Goal: Information Seeking & Learning: Check status

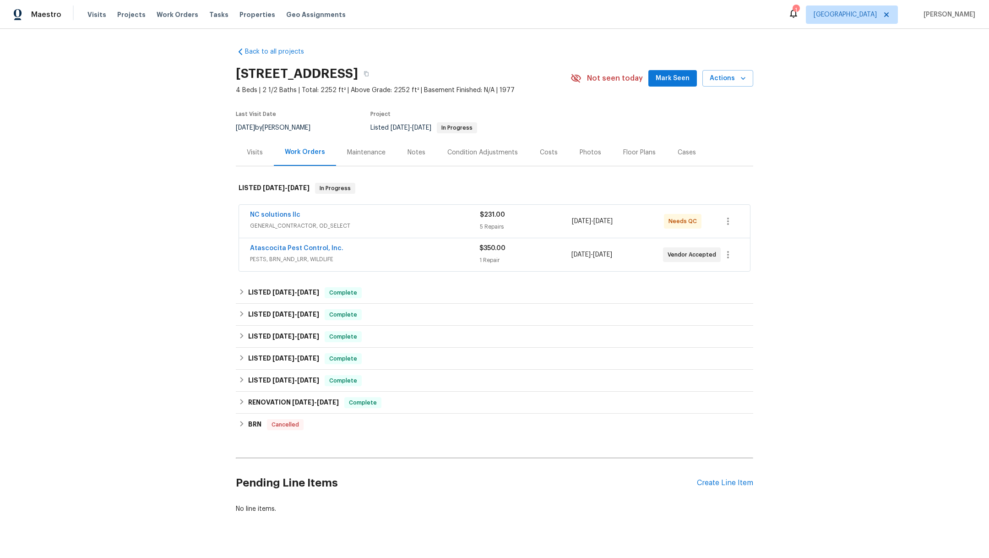
click at [278, 209] on div "NC solutions llc GENERAL_CONTRACTOR, OD_SELECT $231.00 5 Repairs [DATE] - [DATE…" at bounding box center [494, 221] width 511 height 33
click at [278, 216] on link "NC solutions llc" at bounding box center [275, 215] width 50 height 6
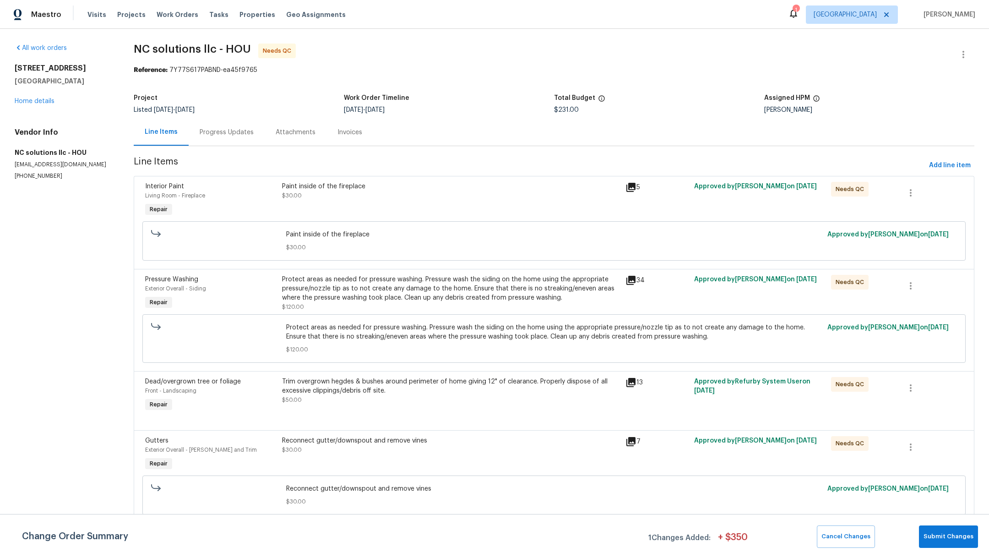
click at [422, 189] on div "Paint inside of the fireplace" at bounding box center [451, 186] width 338 height 9
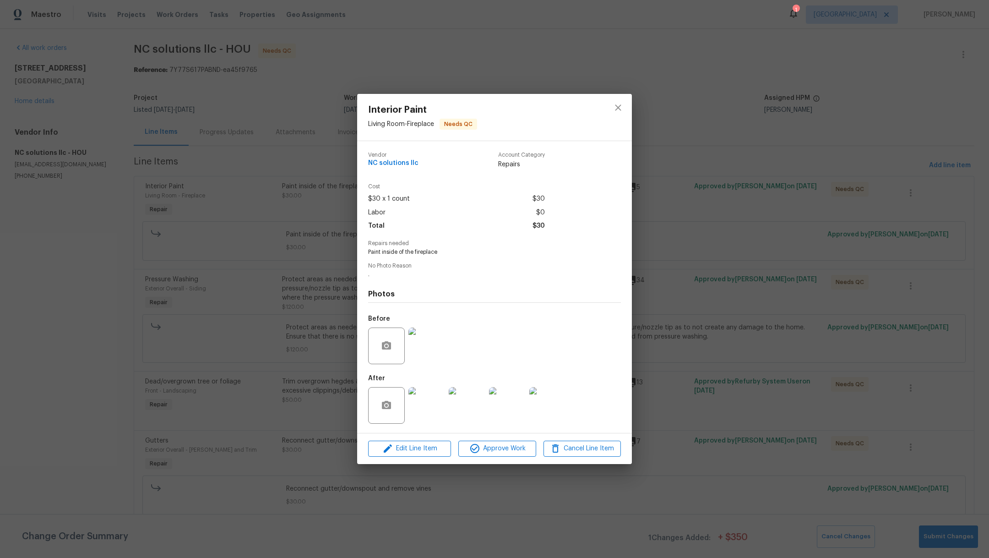
click at [432, 406] on img at bounding box center [427, 405] width 37 height 37
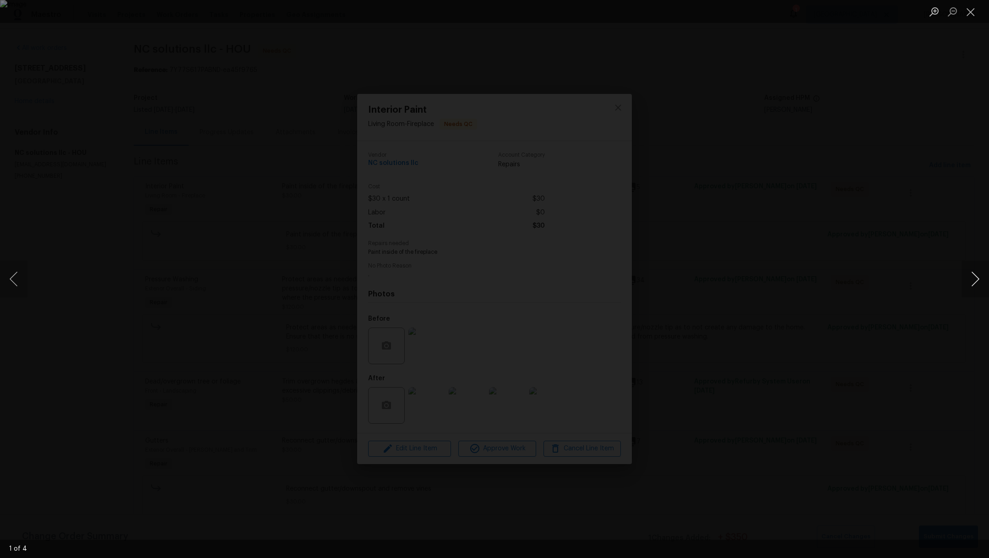
click at [971, 288] on button "Next image" at bounding box center [975, 279] width 27 height 37
click at [966, 16] on button "Close lightbox" at bounding box center [971, 12] width 18 height 16
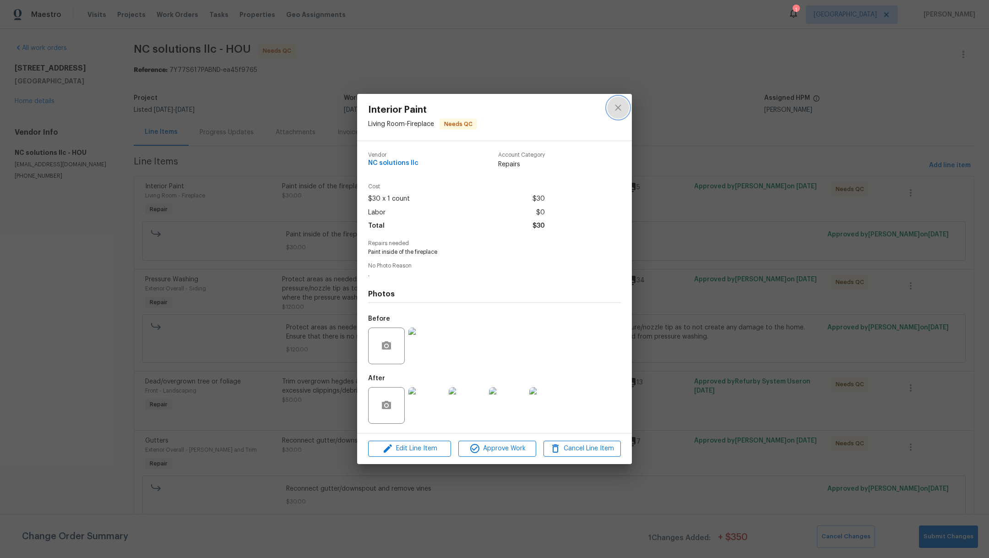
click at [620, 110] on icon "close" at bounding box center [618, 107] width 11 height 11
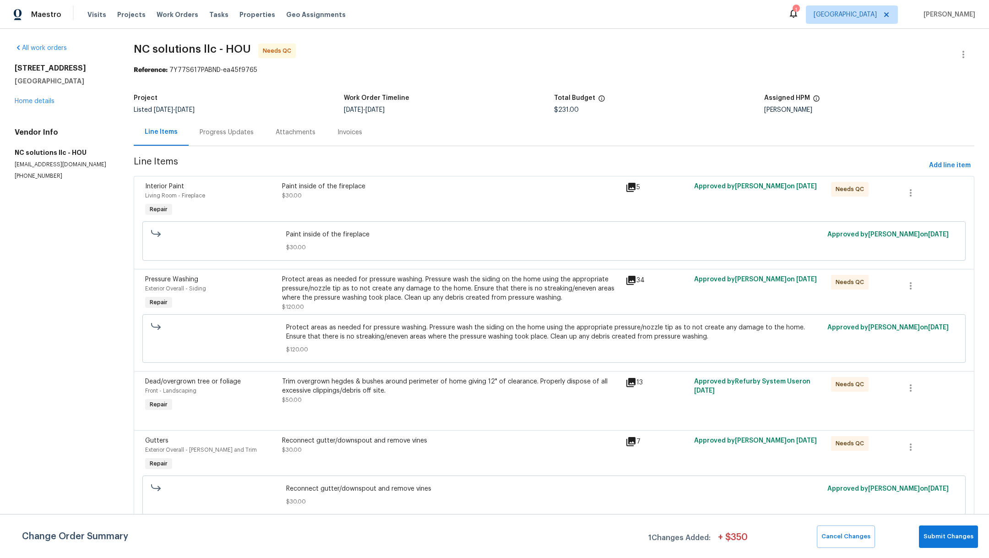
click at [405, 295] on div "Protect areas as needed for pressure washing. Pressure wash the siding on the h…" at bounding box center [451, 288] width 338 height 27
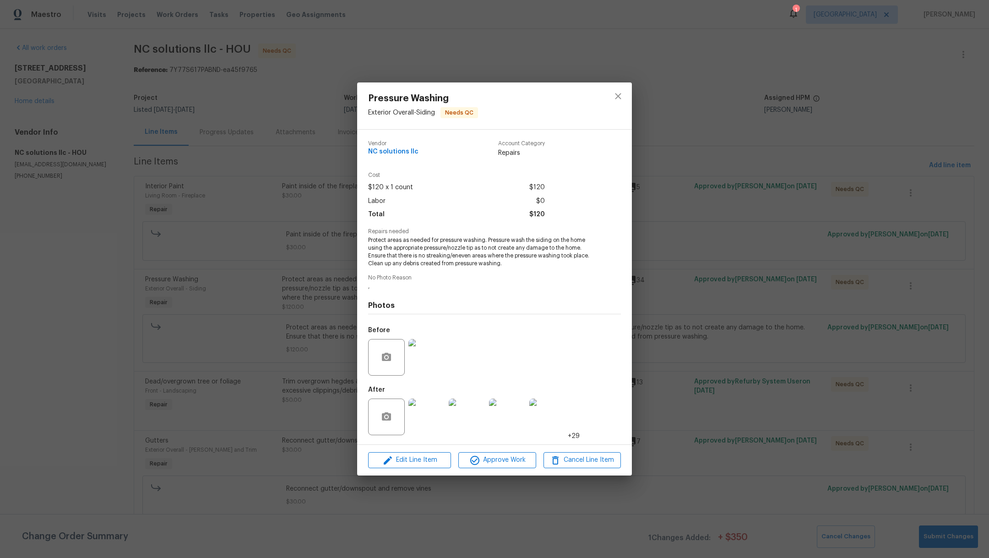
click at [439, 414] on img at bounding box center [427, 417] width 37 height 37
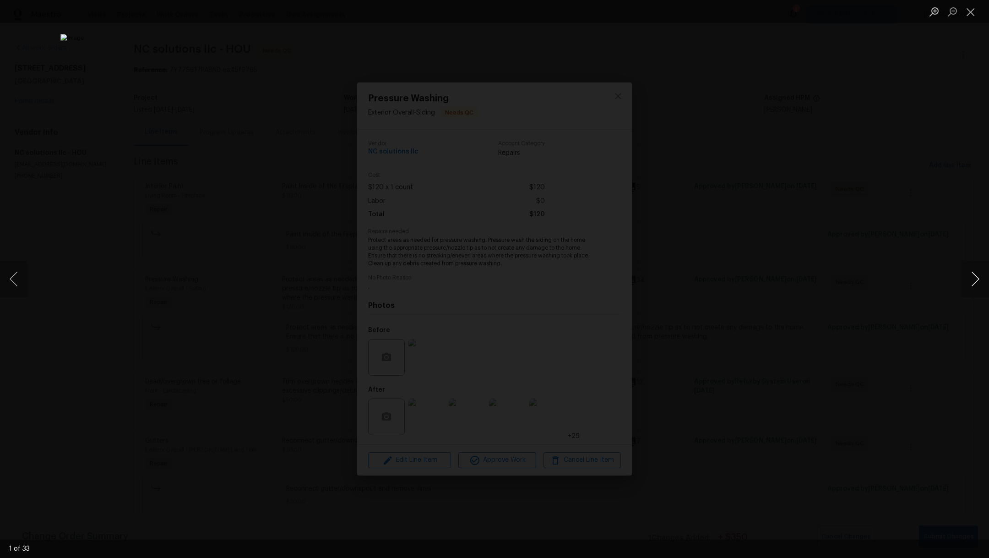
click at [978, 286] on button "Next image" at bounding box center [975, 279] width 27 height 37
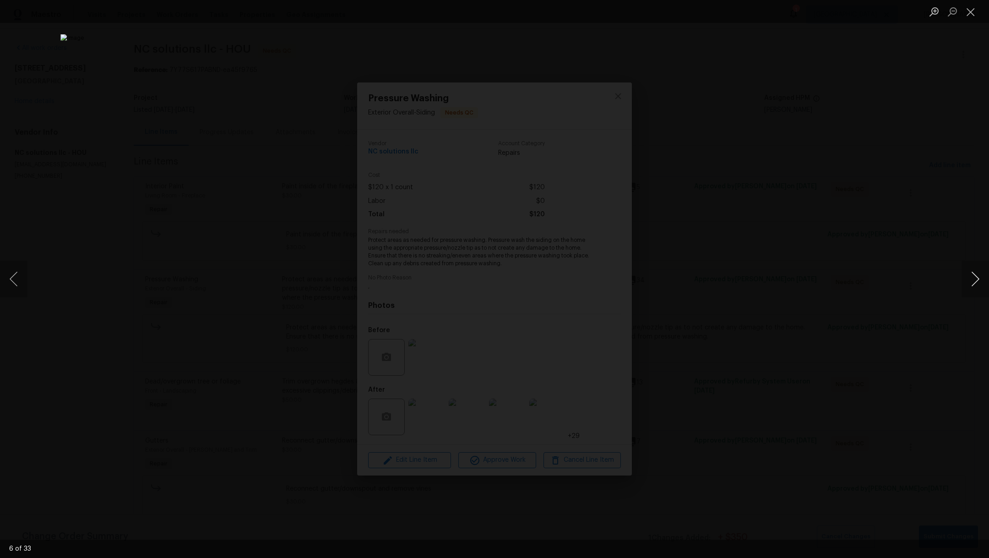
click at [978, 286] on button "Next image" at bounding box center [975, 279] width 27 height 37
click at [975, 18] on button "Close lightbox" at bounding box center [971, 12] width 18 height 16
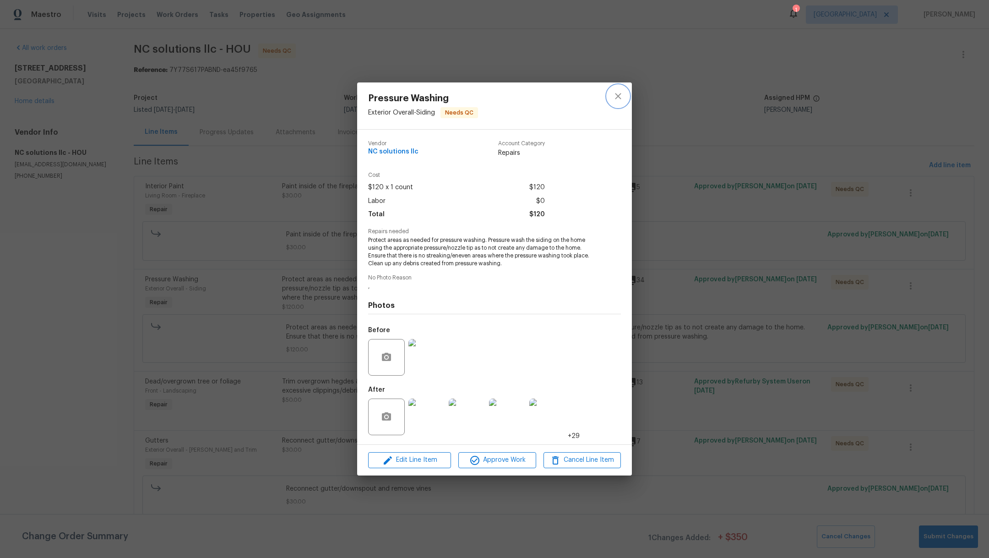
click at [621, 98] on icon "close" at bounding box center [618, 96] width 11 height 11
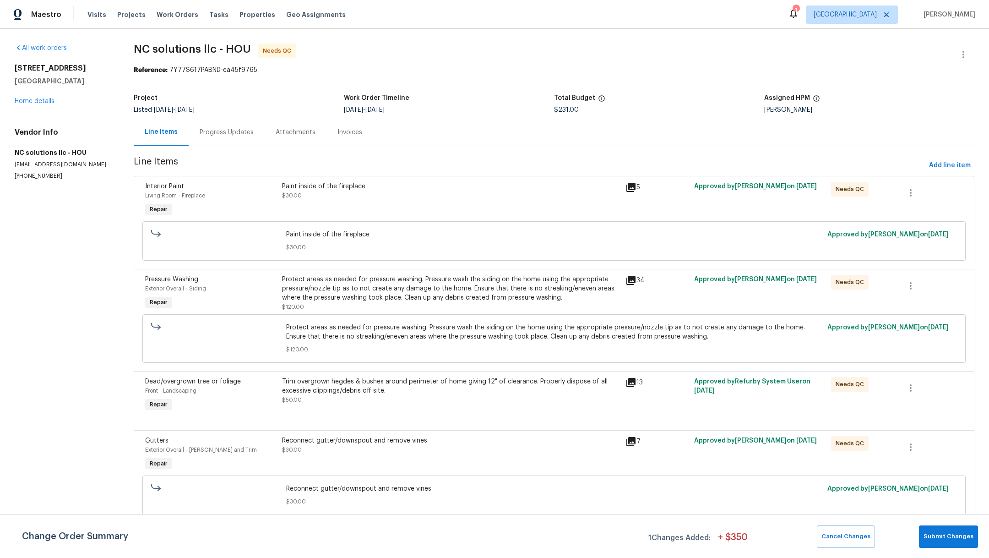
click at [461, 402] on div "Trim overgrown hegdes & bushes around perimeter of home giving 12" of clearance…" at bounding box center [451, 390] width 338 height 27
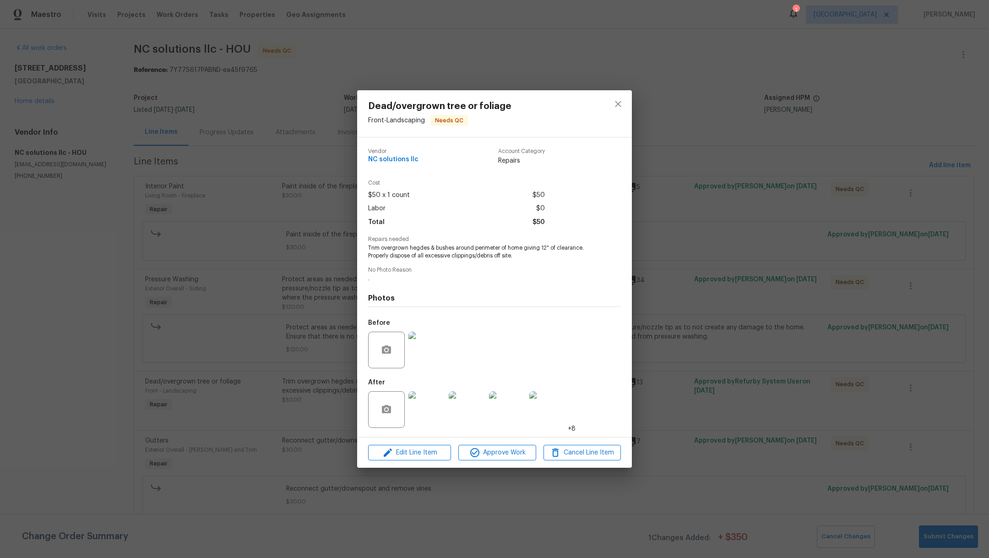
click at [422, 419] on img at bounding box center [427, 409] width 37 height 37
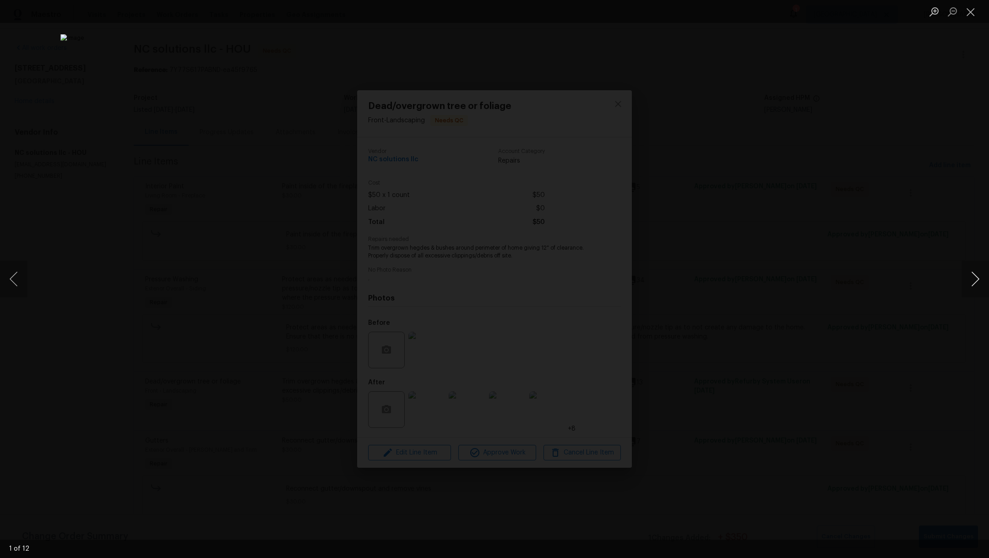
click at [979, 281] on button "Next image" at bounding box center [975, 279] width 27 height 37
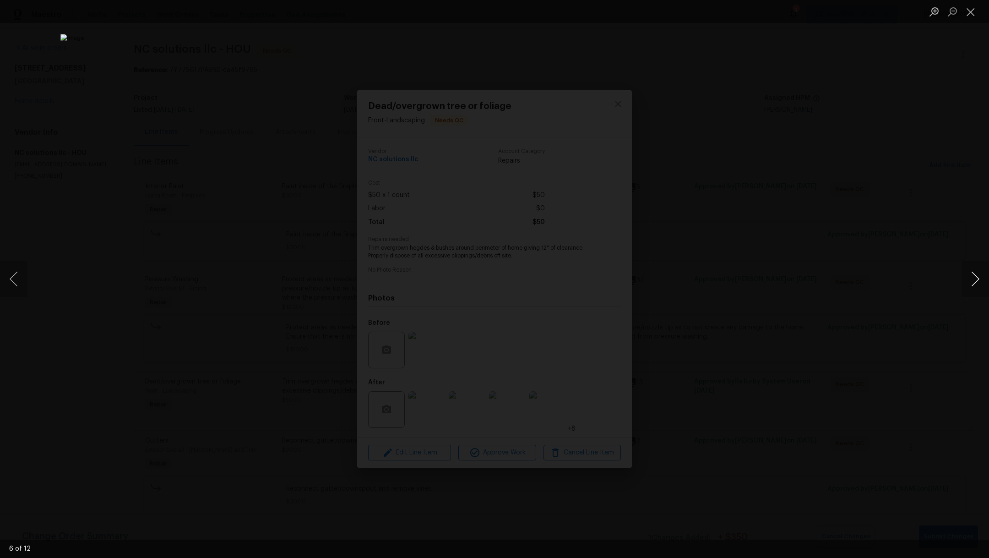
click at [979, 281] on button "Next image" at bounding box center [975, 279] width 27 height 37
click at [979, 276] on button "Next image" at bounding box center [975, 279] width 27 height 37
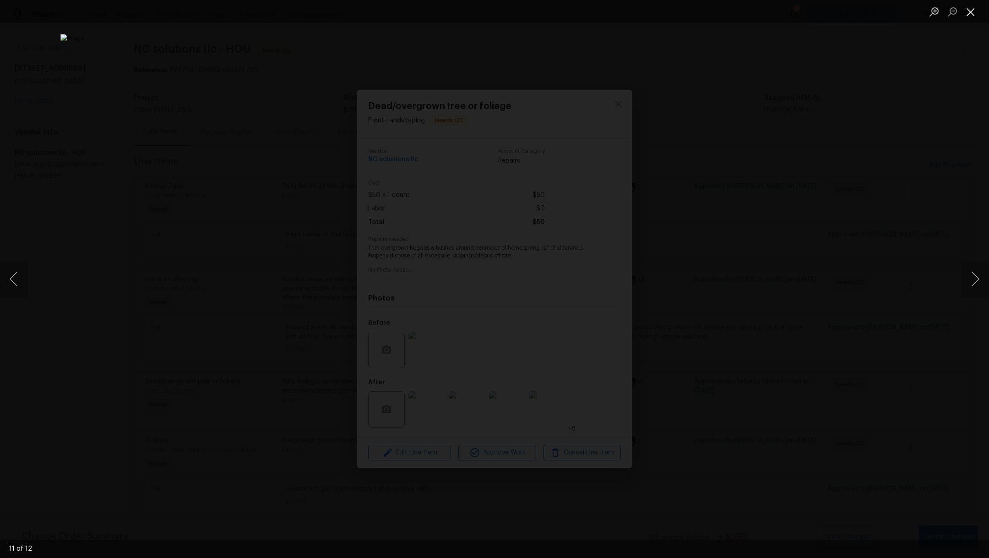
click at [973, 11] on button "Close lightbox" at bounding box center [971, 12] width 18 height 16
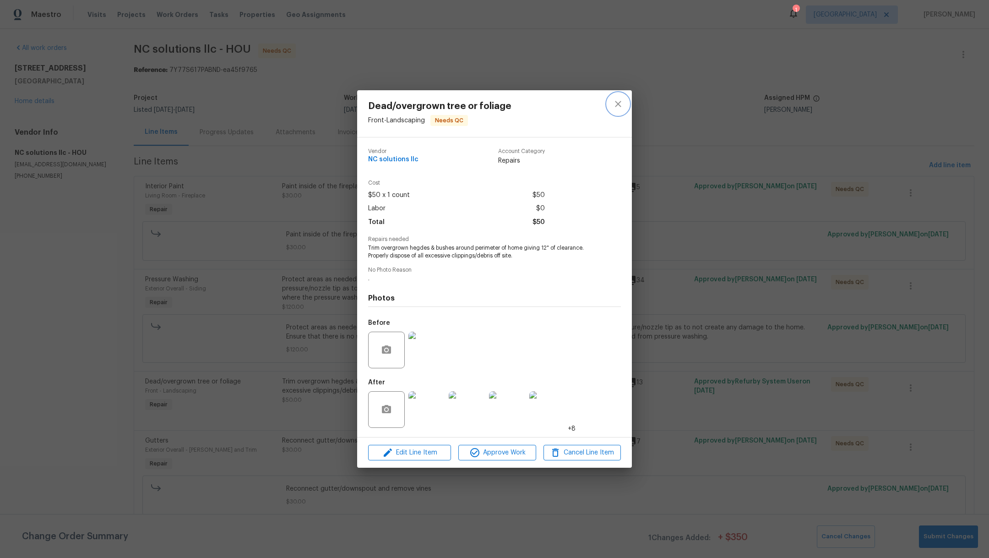
click at [619, 106] on icon "close" at bounding box center [618, 103] width 11 height 11
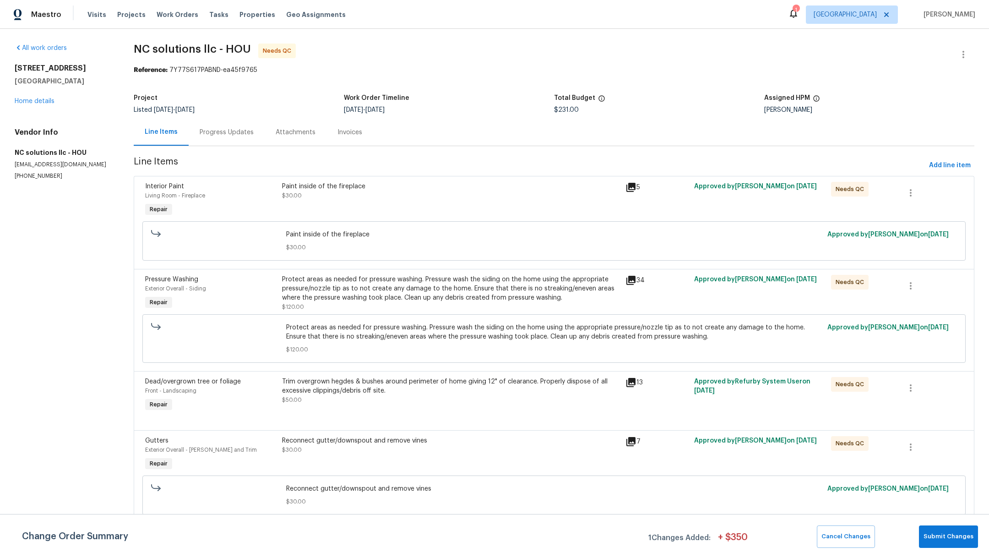
click at [441, 453] on div "Reconnect gutter/downspout and remove vines $30.00" at bounding box center [451, 445] width 338 height 18
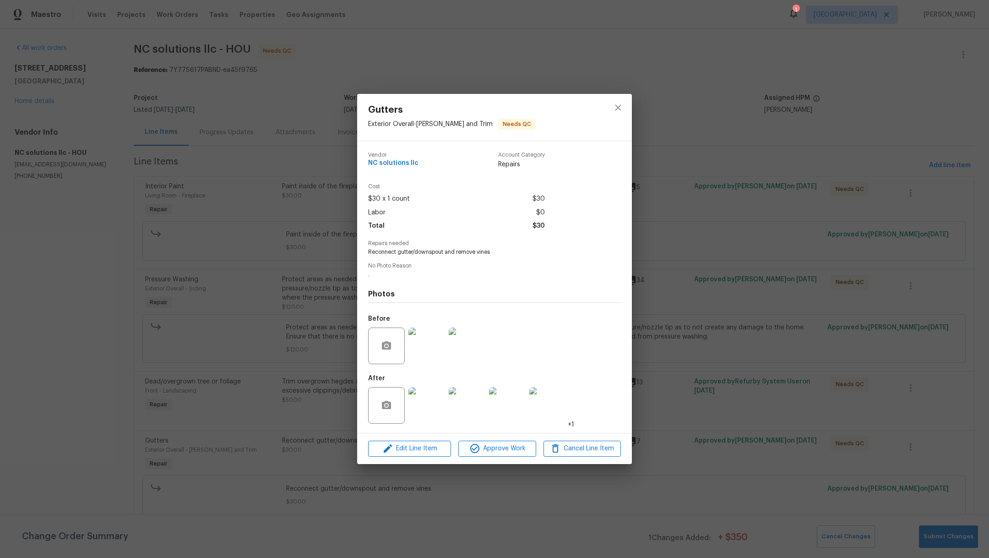
click at [434, 405] on img at bounding box center [427, 405] width 37 height 37
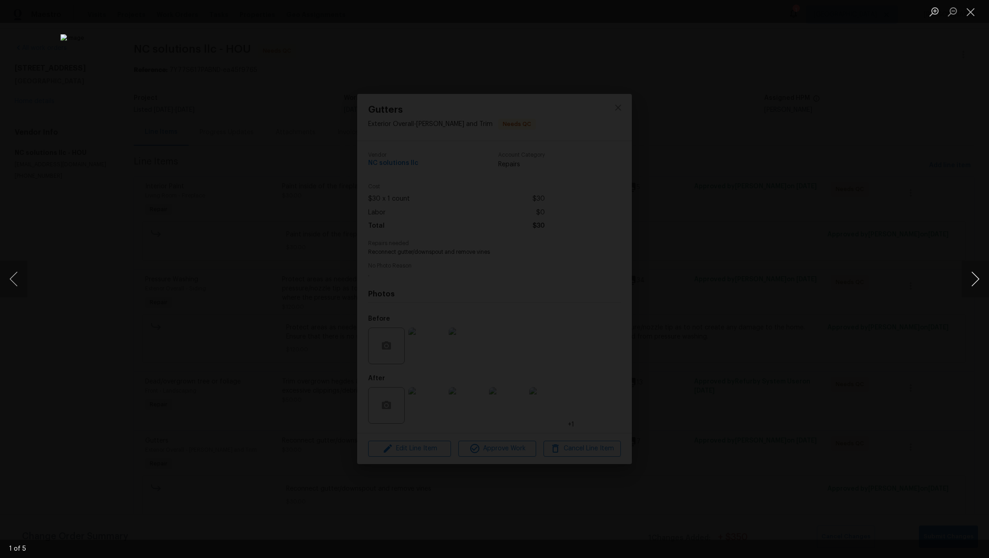
click at [964, 289] on button "Next image" at bounding box center [975, 279] width 27 height 37
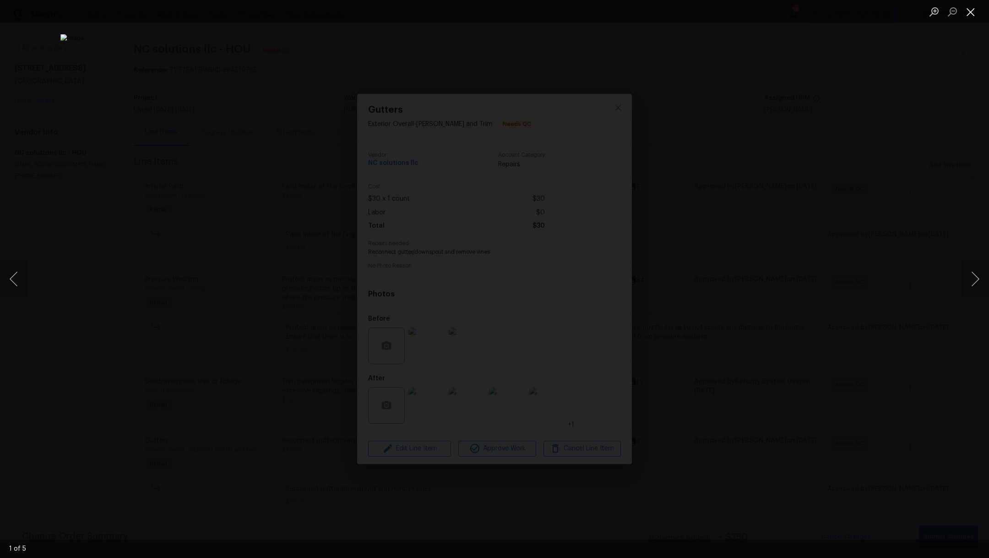
click at [978, 14] on button "Close lightbox" at bounding box center [971, 12] width 18 height 16
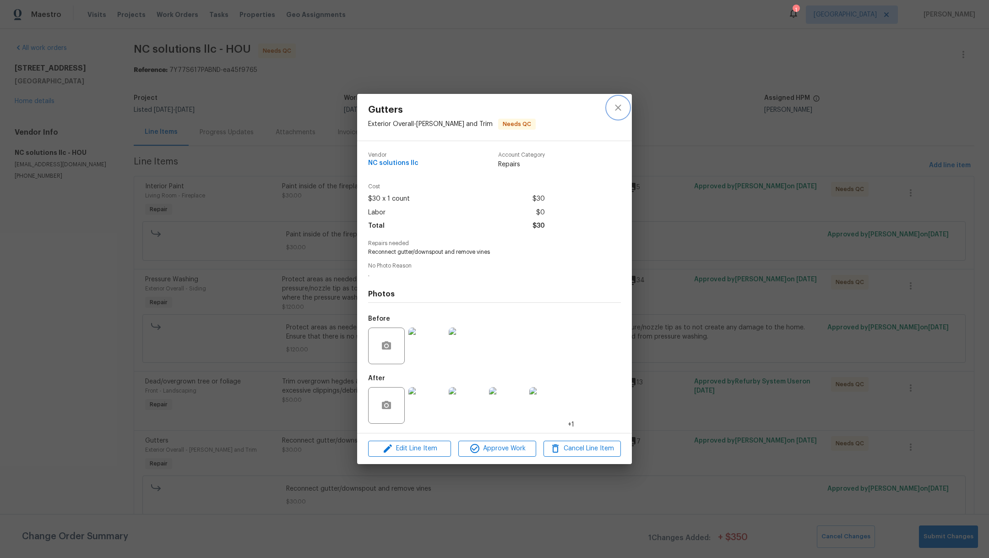
click at [616, 112] on icon "close" at bounding box center [618, 107] width 11 height 11
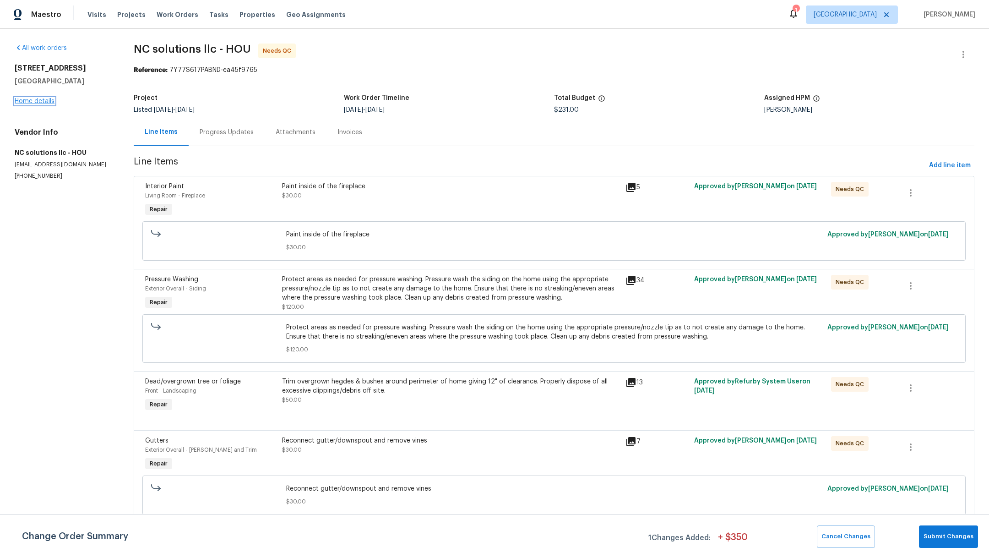
click at [34, 104] on link "Home details" at bounding box center [35, 101] width 40 height 6
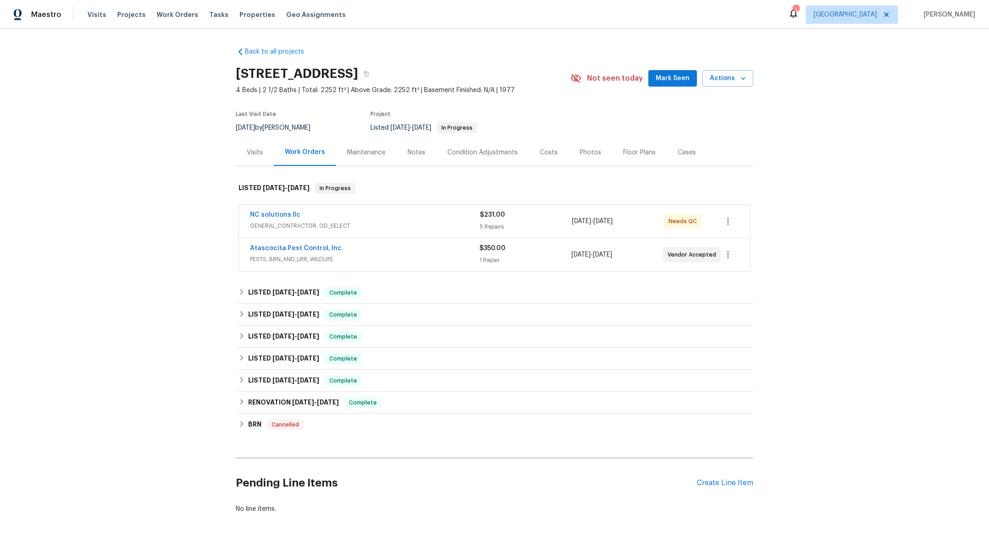
click at [410, 156] on div "Notes" at bounding box center [417, 152] width 18 height 9
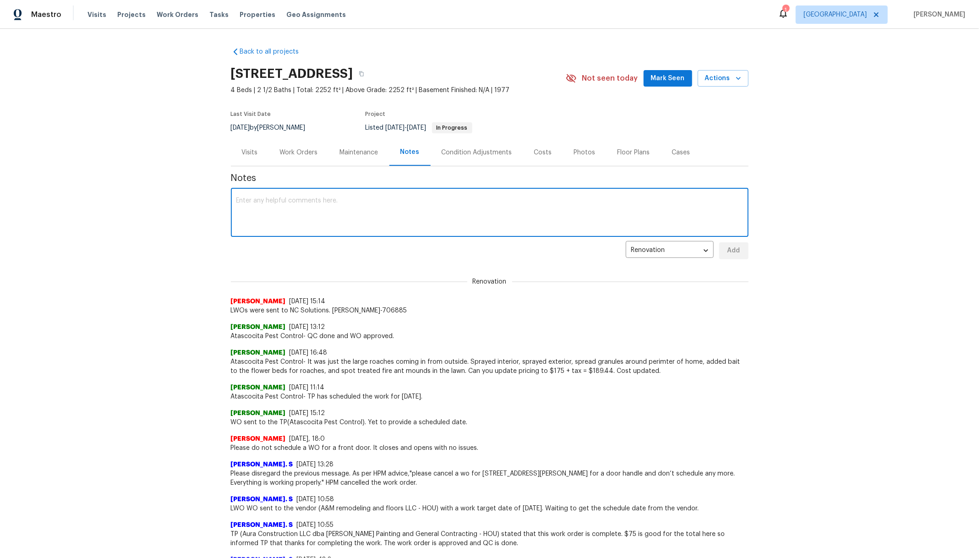
click at [359, 218] on textarea at bounding box center [489, 213] width 507 height 32
type textarea "WO was sent to pest control for the inspection and treatment if necessary."
click at [726, 246] on span "Add" at bounding box center [733, 250] width 15 height 11
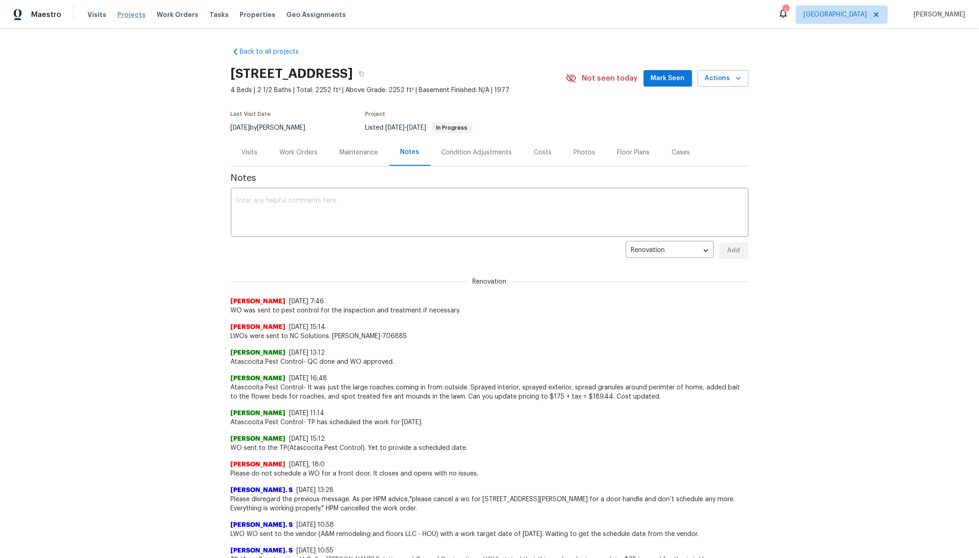
click at [132, 12] on span "Projects" at bounding box center [131, 14] width 28 height 9
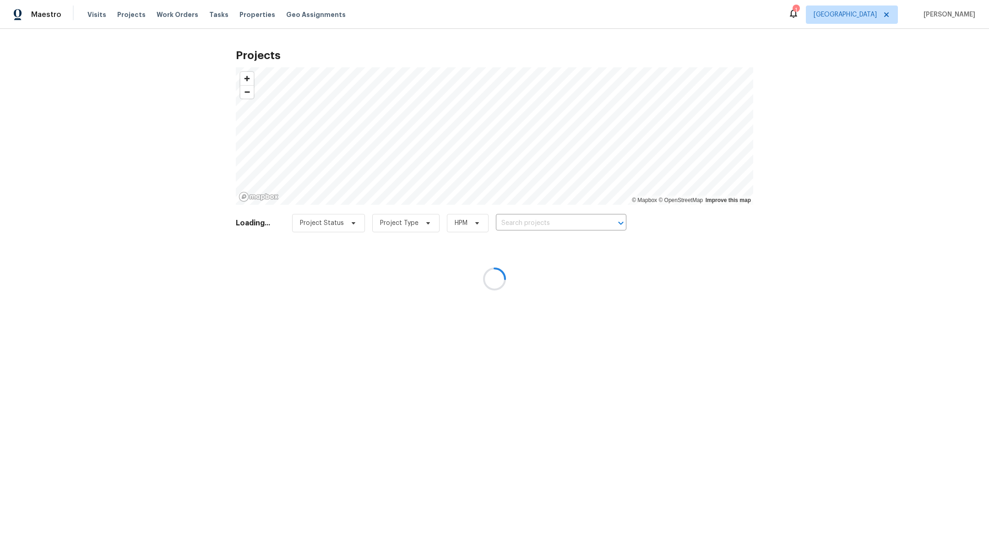
click at [518, 224] on div at bounding box center [494, 279] width 989 height 558
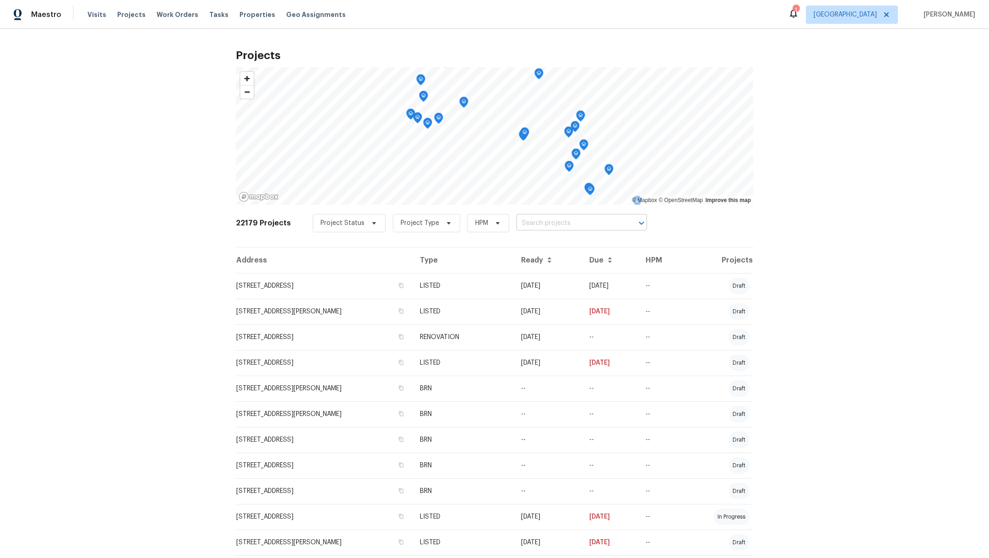
click at [522, 224] on input "text" at bounding box center [569, 223] width 105 height 14
type input "18330"
click at [531, 248] on li "[STREET_ADDRESS][PERSON_NAME]" at bounding box center [572, 242] width 134 height 15
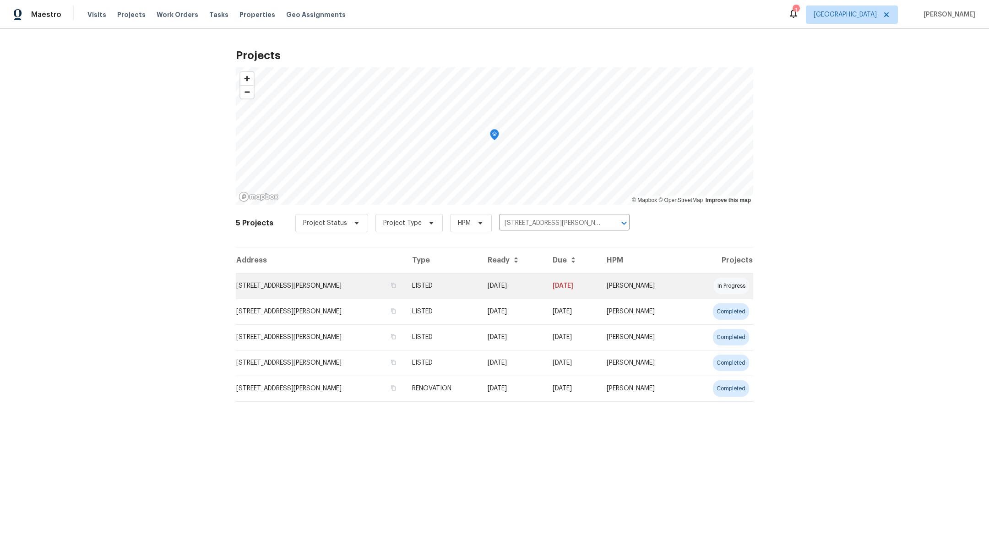
click at [268, 286] on td "[STREET_ADDRESS][PERSON_NAME]" at bounding box center [320, 286] width 169 height 26
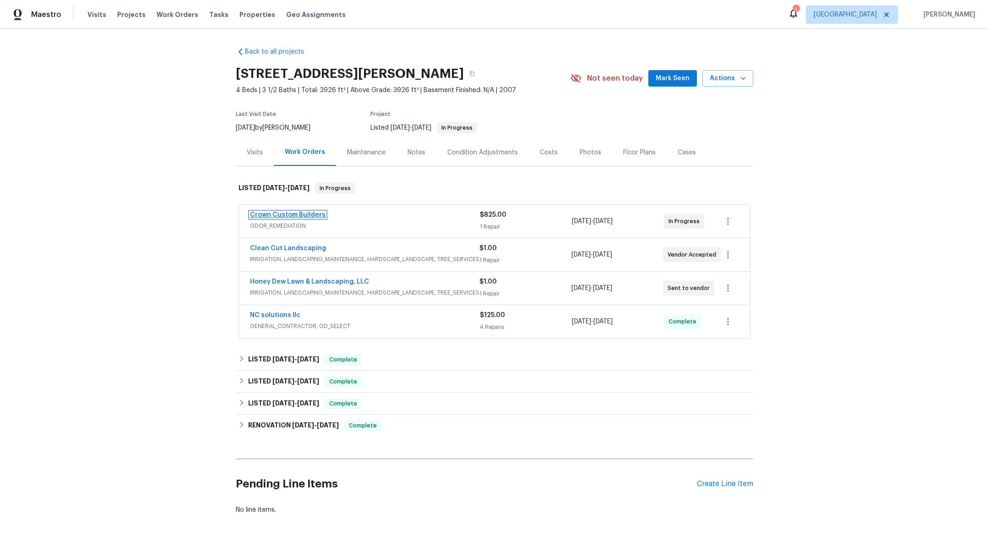
click at [304, 215] on link "Crown Custom Builders" at bounding box center [288, 215] width 76 height 6
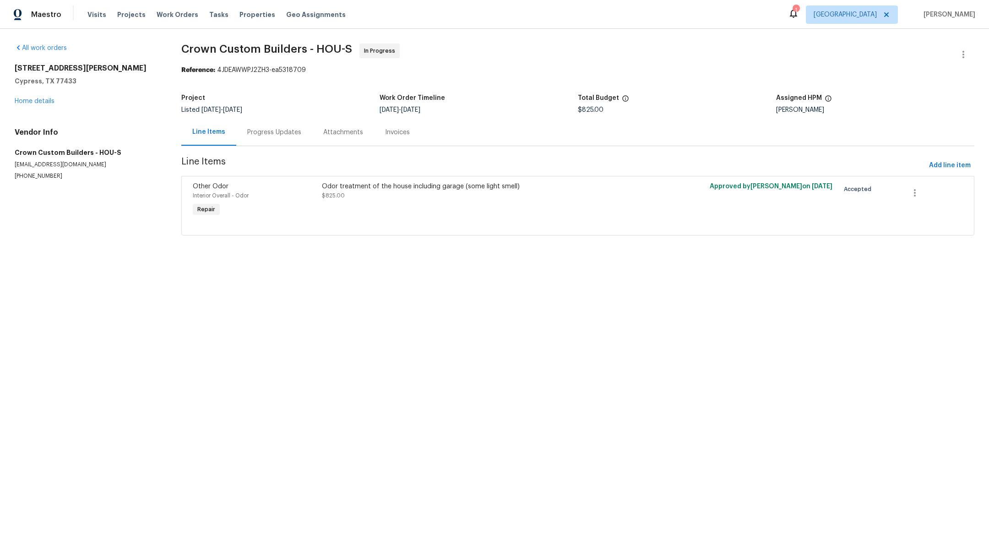
click at [287, 140] on div "Progress Updates" at bounding box center [274, 132] width 76 height 27
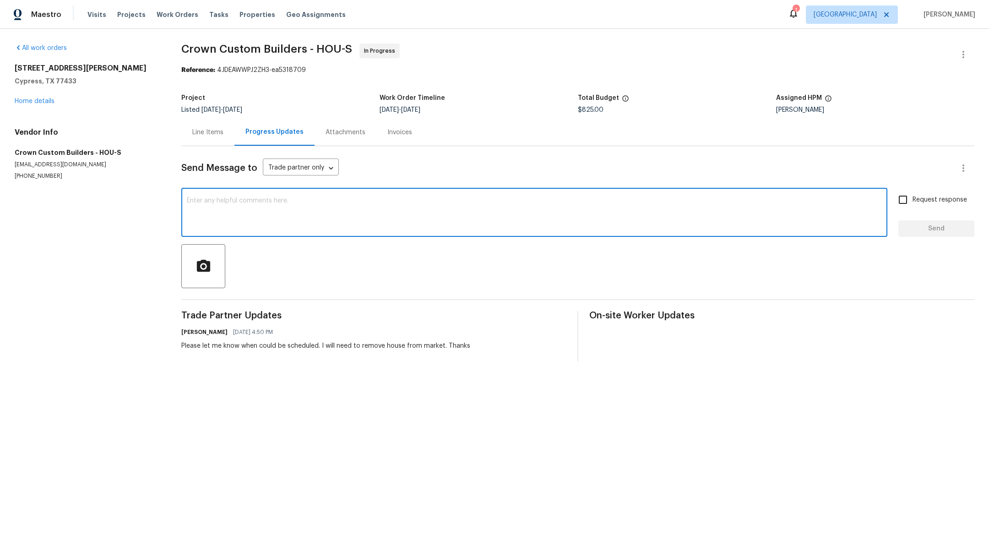
click at [294, 206] on textarea at bounding box center [534, 213] width 695 height 32
type textarea "Could you please let me know if treatment was done? Thank you!"
click at [894, 196] on input "Request response" at bounding box center [903, 199] width 19 height 19
checkbox input "true"
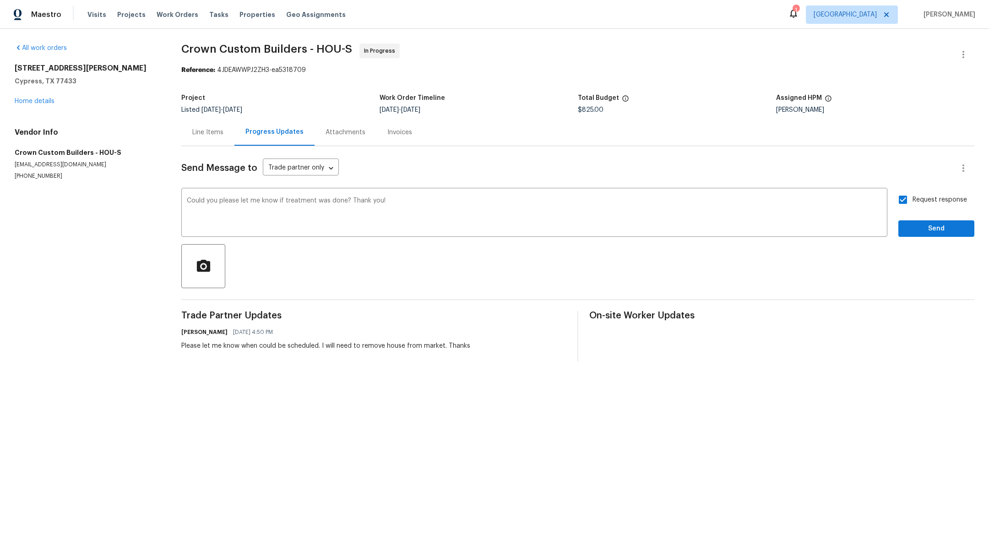
click at [900, 237] on div "Send Message to Trade partner only Trade partner only ​ Could you please let me…" at bounding box center [577, 253] width 793 height 215
click at [900, 220] on button "Send" at bounding box center [937, 228] width 76 height 17
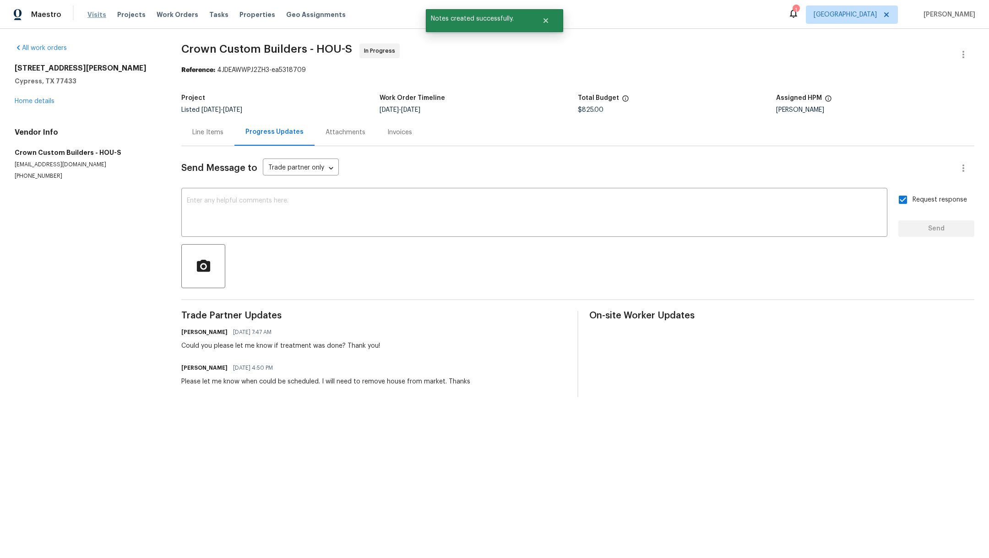
click at [92, 17] on span "Visits" at bounding box center [96, 14] width 19 height 9
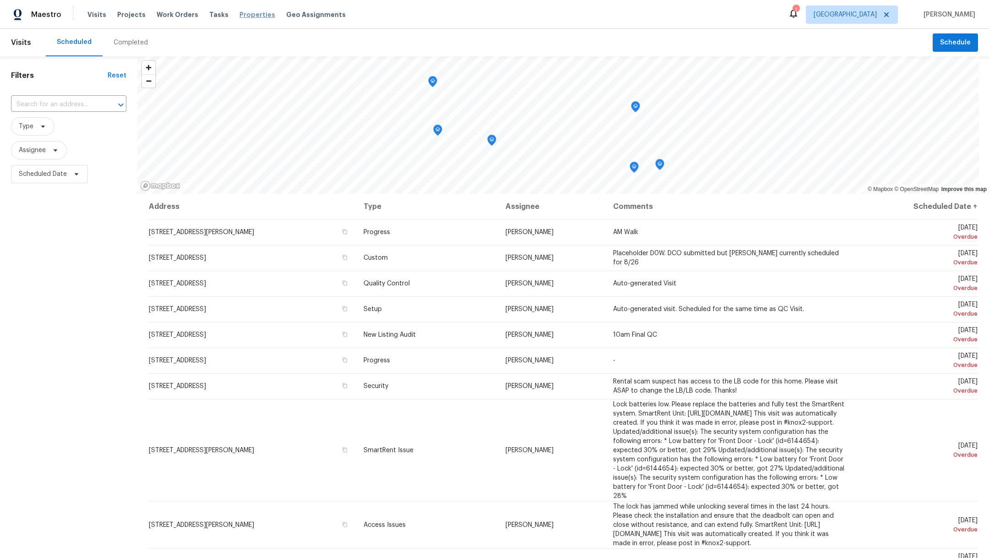
click at [241, 16] on span "Properties" at bounding box center [258, 14] width 36 height 9
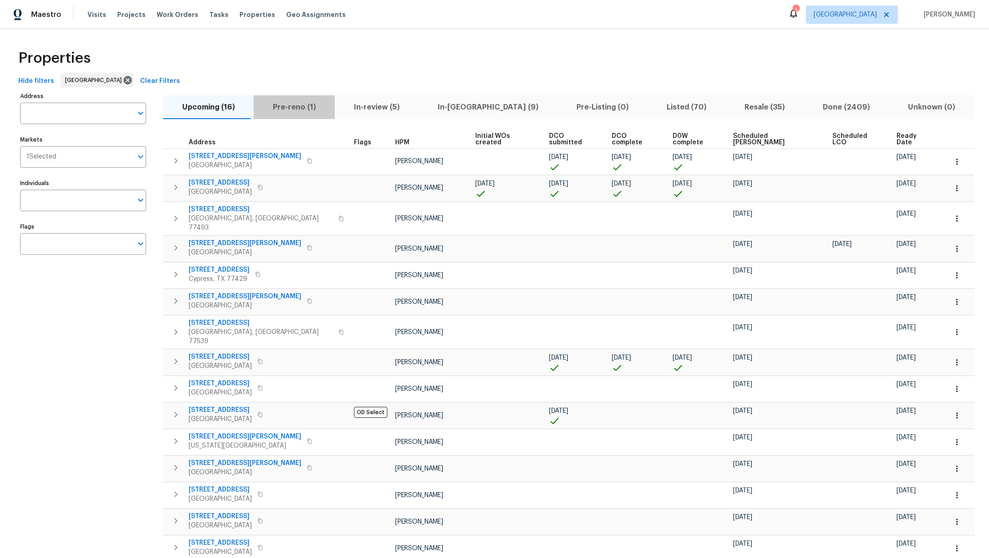
click at [306, 115] on button "Pre-reno (1)" at bounding box center [294, 107] width 81 height 24
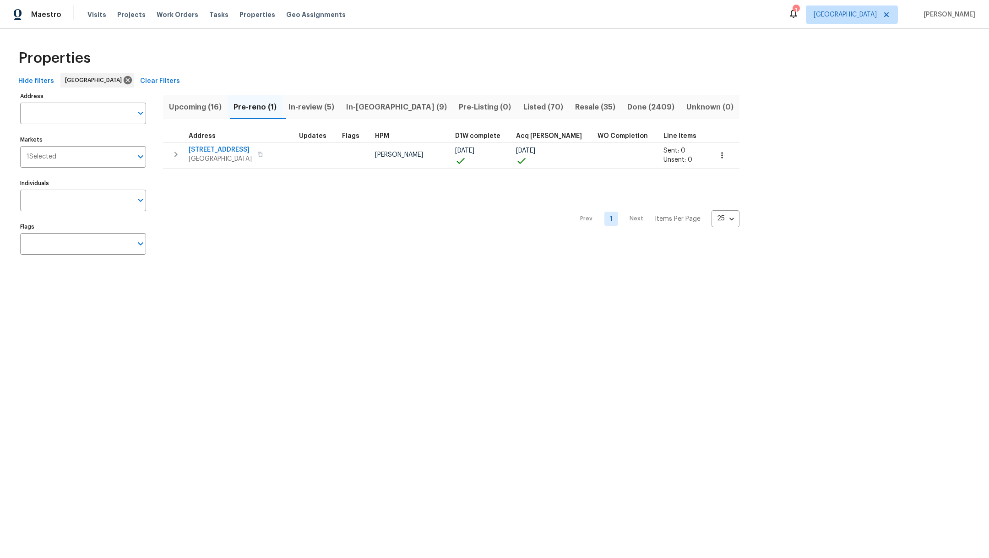
click at [329, 110] on span "In-review (5)" at bounding box center [311, 107] width 47 height 13
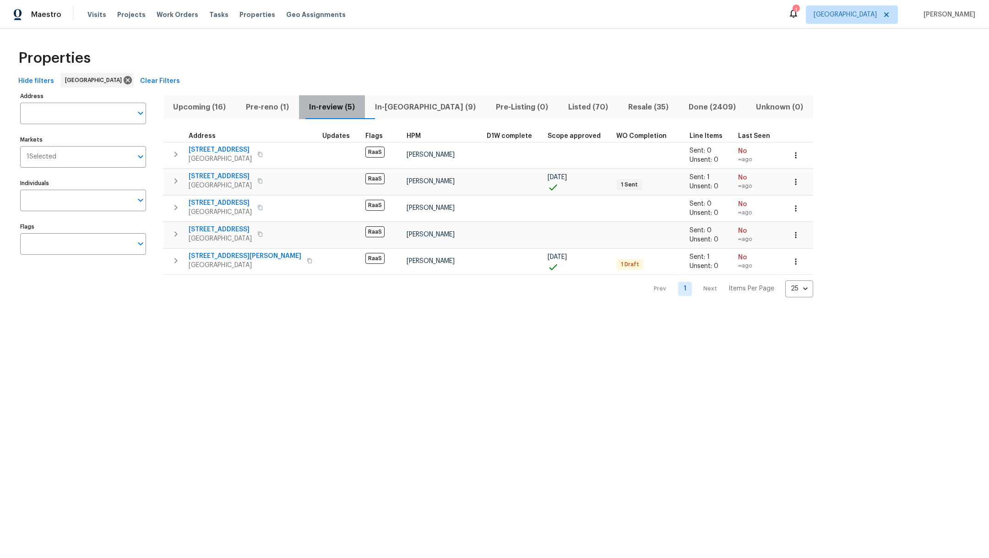
click at [365, 109] on button "In-review (5)" at bounding box center [332, 107] width 66 height 24
click at [412, 109] on span "In-[GEOGRAPHIC_DATA] (9)" at bounding box center [426, 107] width 110 height 13
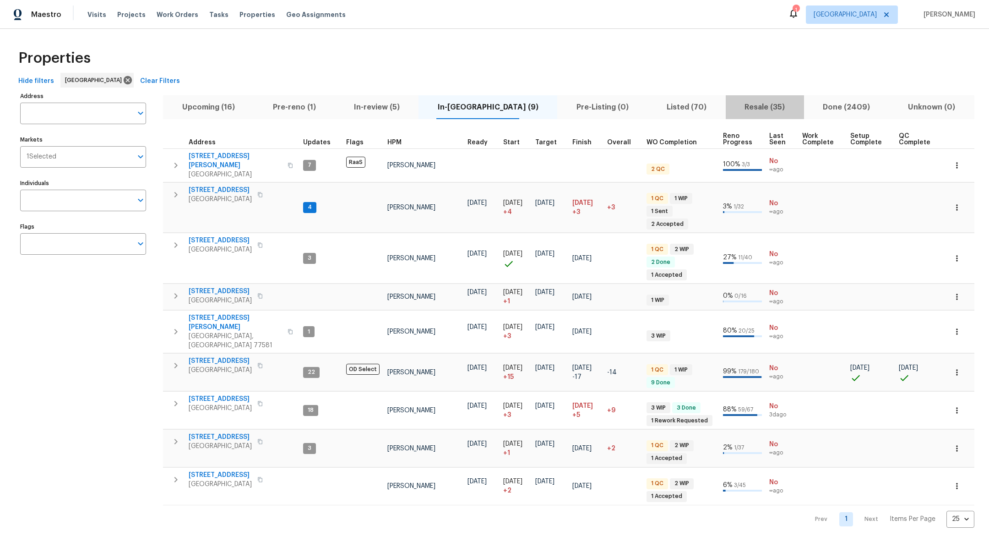
click at [732, 109] on span "Resale (35)" at bounding box center [765, 107] width 67 height 13
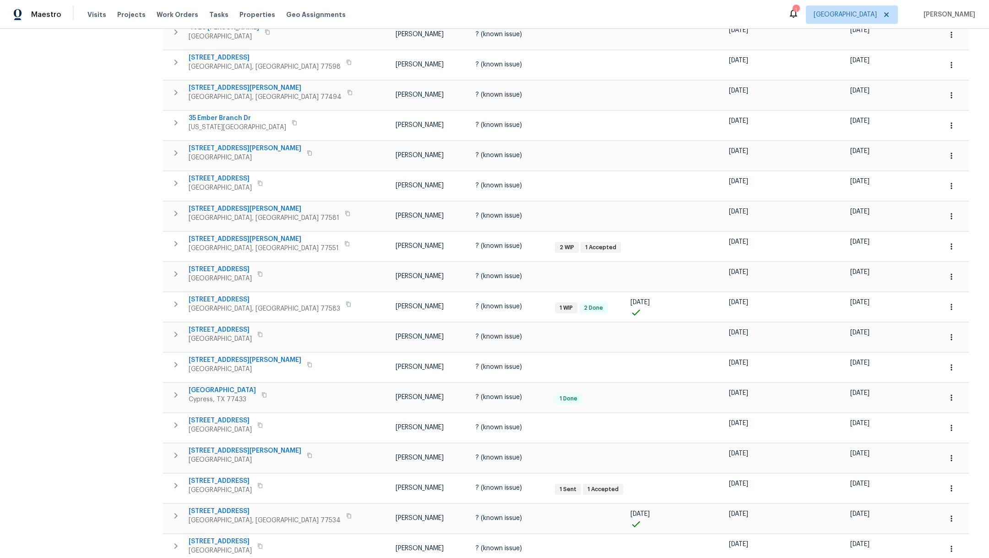
scroll to position [381, 0]
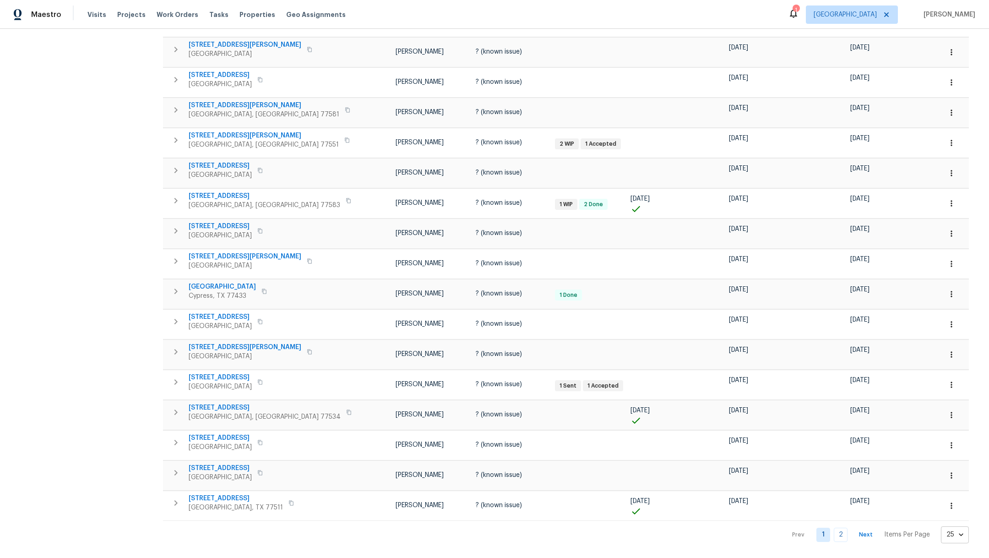
click at [832, 528] on body "Maestro Visits Projects Work Orders Tasks Properties Geo Assignments 1 [GEOGRAP…" at bounding box center [494, 279] width 989 height 558
click at [825, 506] on li "50" at bounding box center [838, 505] width 43 height 27
type input "50"
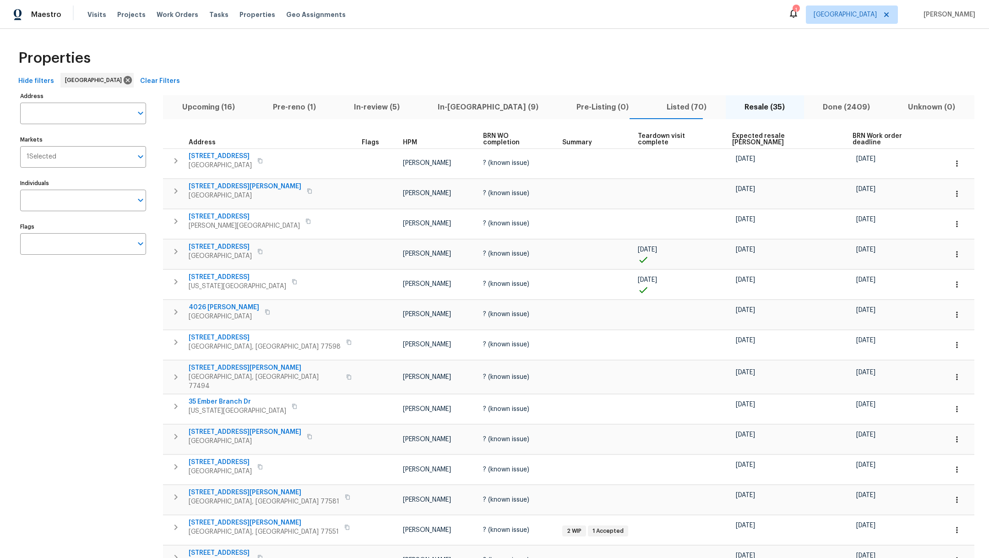
click at [56, 191] on input "Individuals" at bounding box center [76, 201] width 112 height 22
type input "[PERSON_NAME]"
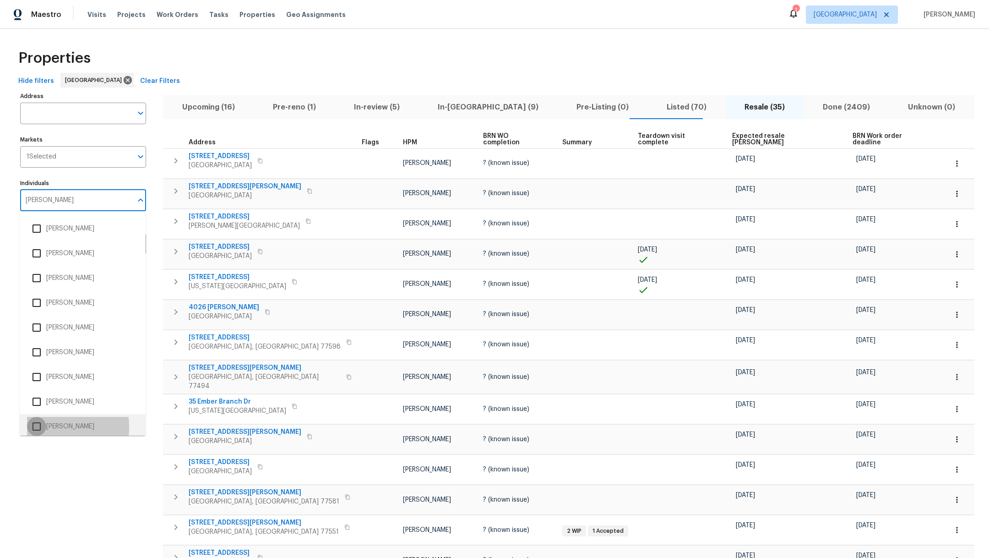
click at [34, 427] on input "checkbox" at bounding box center [36, 426] width 19 height 19
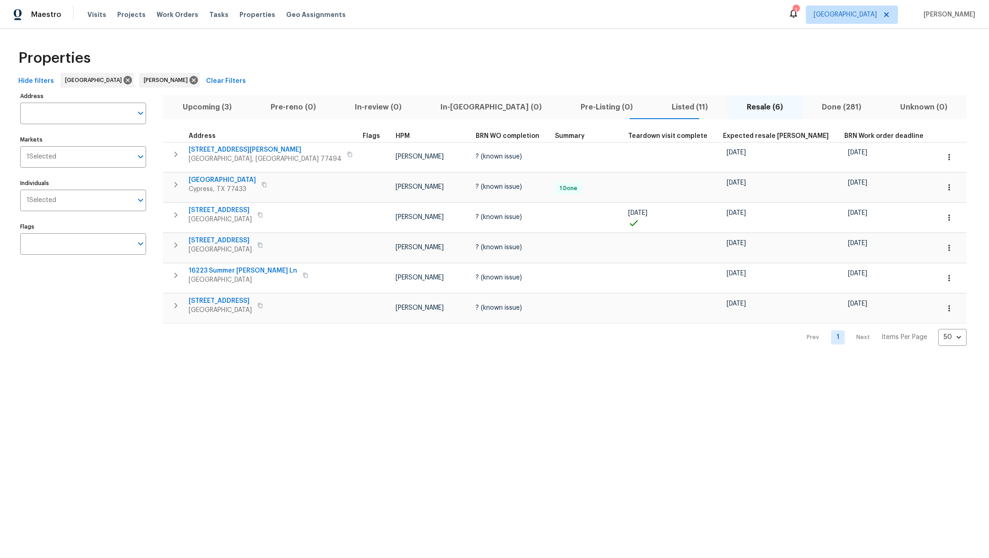
click at [213, 109] on span "Upcoming (3)" at bounding box center [207, 107] width 77 height 13
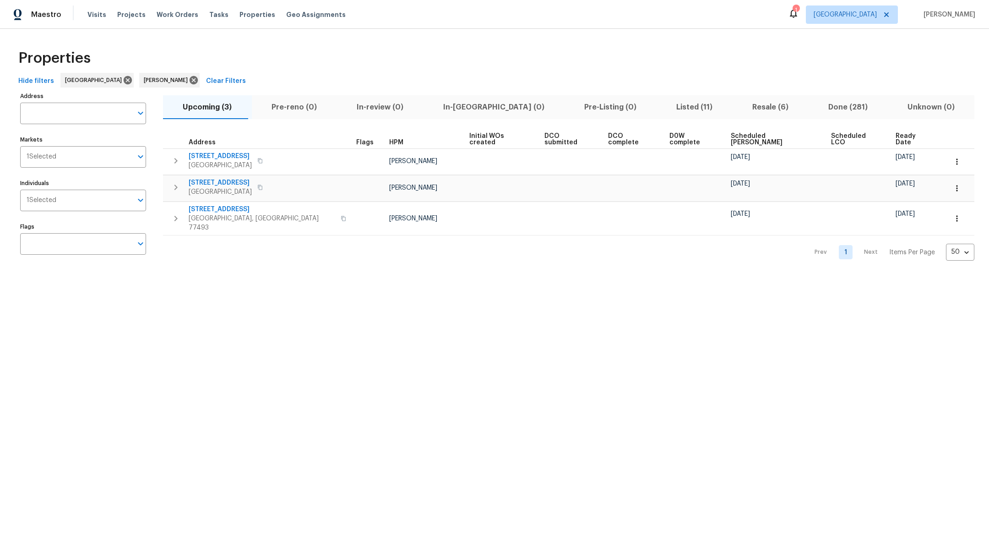
click at [662, 110] on span "Listed (11)" at bounding box center [694, 107] width 65 height 13
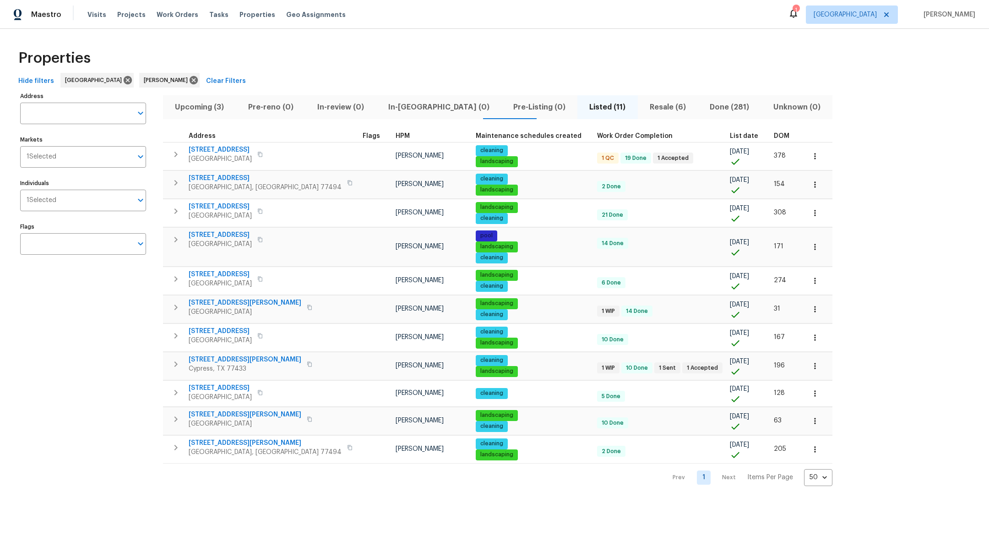
click at [99, 9] on div "Visits Projects Work Orders Tasks Properties Geo Assignments" at bounding box center [221, 14] width 269 height 18
click at [99, 11] on span "Visits" at bounding box center [96, 14] width 19 height 9
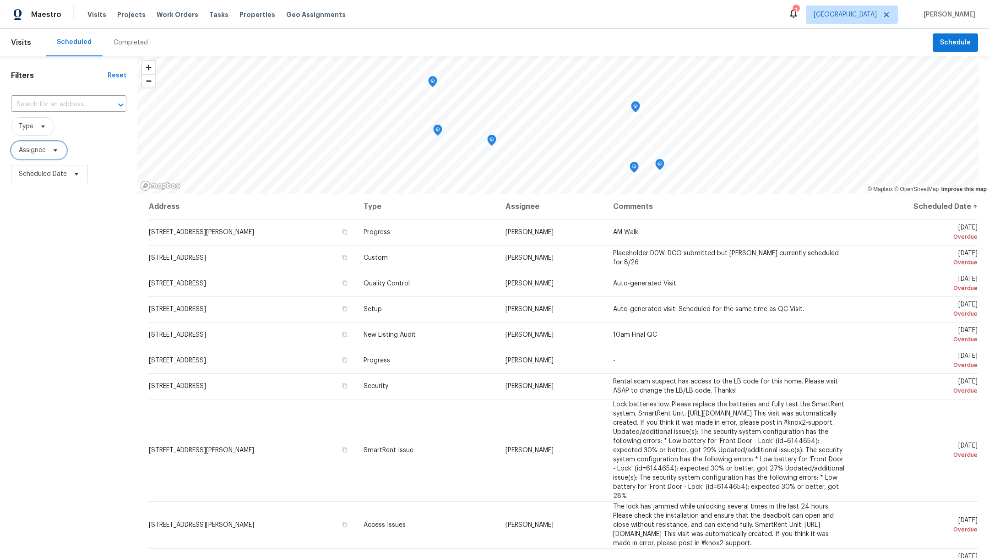
click at [36, 151] on span "Assignee" at bounding box center [32, 150] width 27 height 9
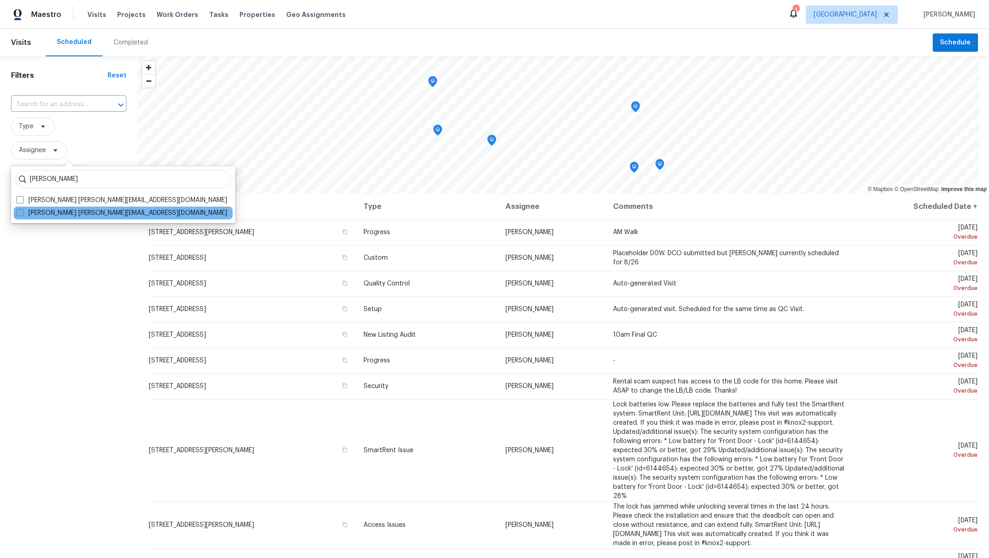
type input "[PERSON_NAME]"
click at [19, 213] on span at bounding box center [19, 212] width 7 height 7
click at [19, 213] on input "[PERSON_NAME] [PERSON_NAME][EMAIL_ADDRESS][DOMAIN_NAME]" at bounding box center [19, 211] width 6 height 6
checkbox input "true"
